Goal: Check status: Check status

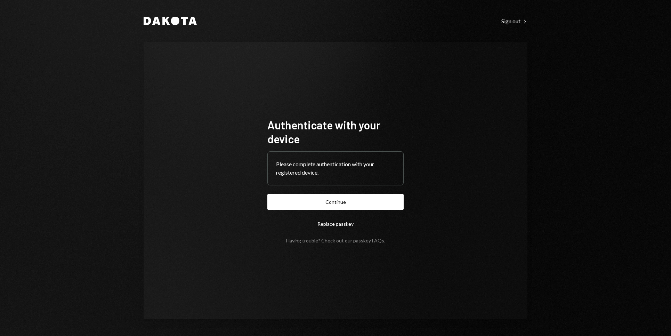
click at [330, 202] on button "Continue" at bounding box center [335, 202] width 136 height 16
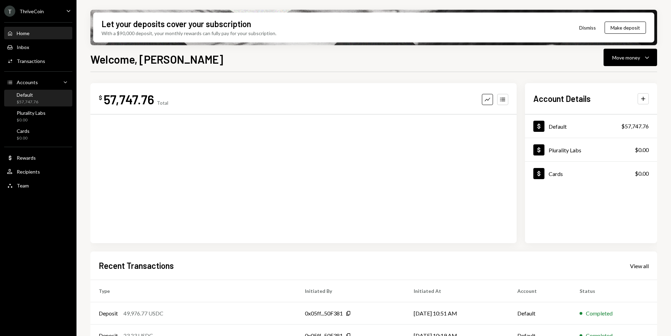
click at [44, 102] on div "Default $57,747.76" at bounding box center [38, 98] width 63 height 13
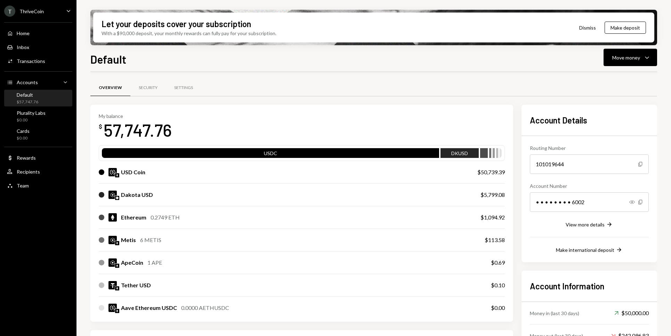
scroll to position [35, 0]
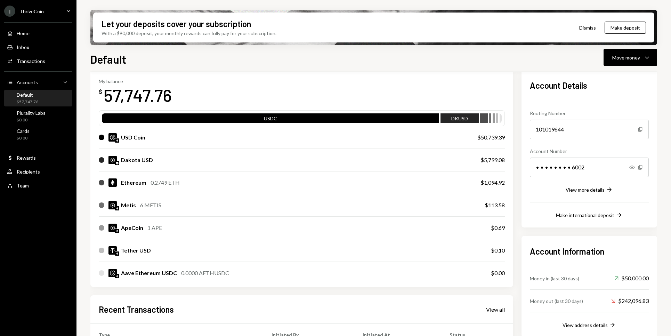
click at [358, 294] on div "My balance $ 57,747.76 USDC DKUSD USD Coin $50,739.39 Dakota USD $5,799.08 Ethe…" at bounding box center [301, 263] width 423 height 387
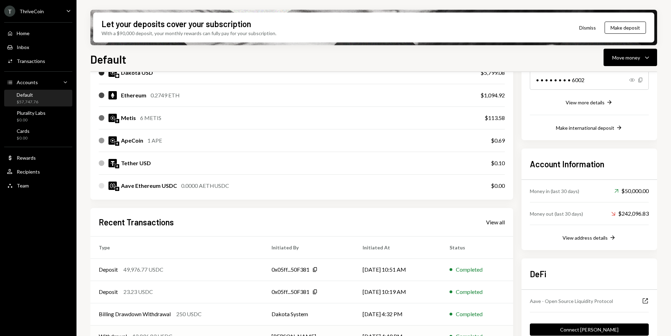
scroll to position [162, 0]
